Goal: Information Seeking & Learning: Learn about a topic

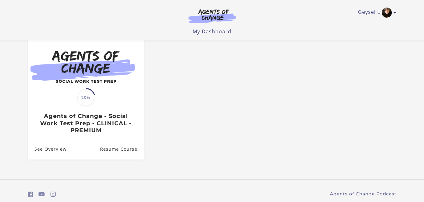
scroll to position [64, 0]
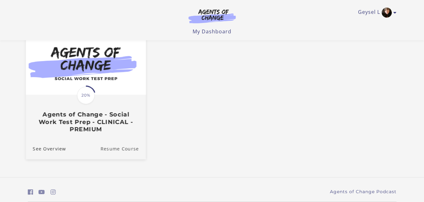
click at [108, 149] on link "Resume Course" at bounding box center [122, 148] width 45 height 21
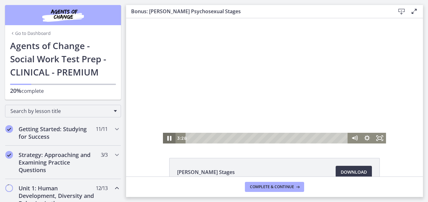
click at [170, 137] on icon "Pause" at bounding box center [169, 138] width 15 height 13
click at [170, 137] on icon "Play Video" at bounding box center [169, 138] width 15 height 13
click at [136, 63] on div "Click for sound @keyframes VOLUME_SMALL_WAVE_FLASH { 0% { opacity: 0; } 33% { o…" at bounding box center [274, 81] width 297 height 126
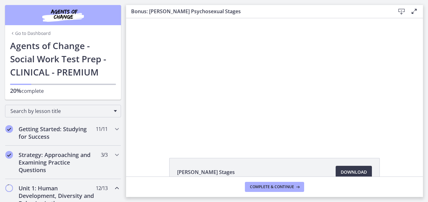
click at [135, 62] on div "Click for sound @keyframes VOLUME_SMALL_WAVE_FLASH { 0% { opacity: 0; } 33% { o…" at bounding box center [274, 81] width 297 height 126
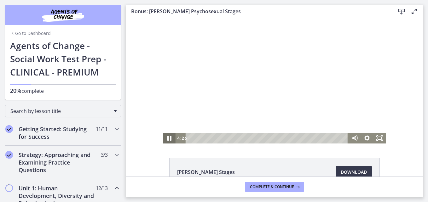
click at [169, 136] on icon "Pause" at bounding box center [169, 138] width 15 height 13
click at [169, 139] on icon "Play Video" at bounding box center [169, 138] width 15 height 13
click at [169, 139] on icon "Pause" at bounding box center [169, 139] width 3 height 4
